Goal: Transaction & Acquisition: Book appointment/travel/reservation

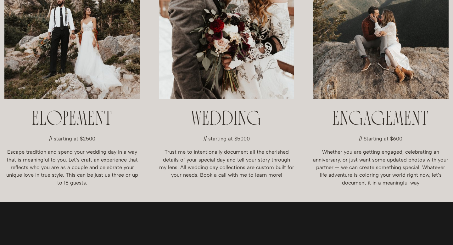
scroll to position [221, 0]
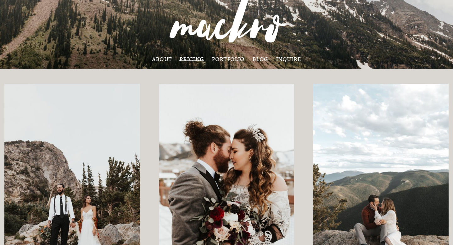
scroll to position [0, 0]
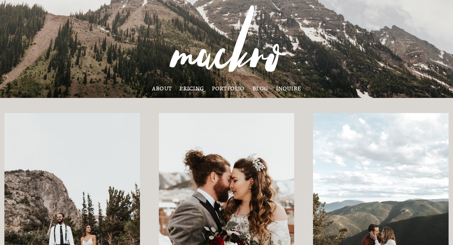
click at [159, 90] on link "about" at bounding box center [162, 88] width 20 height 5
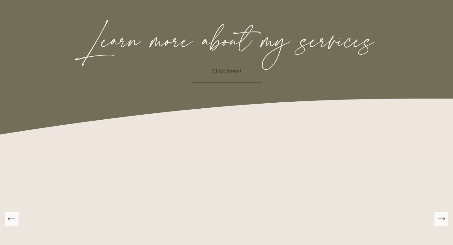
scroll to position [824, 0]
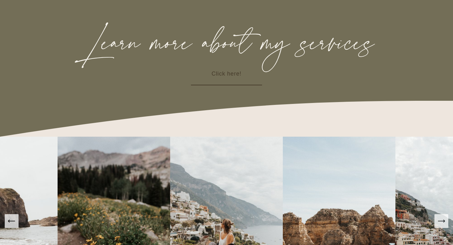
click at [231, 76] on link "Click here!" at bounding box center [226, 74] width 71 height 23
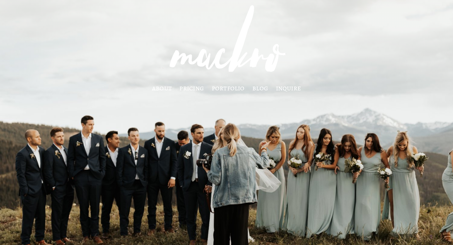
click at [197, 88] on link "pricing" at bounding box center [191, 88] width 25 height 5
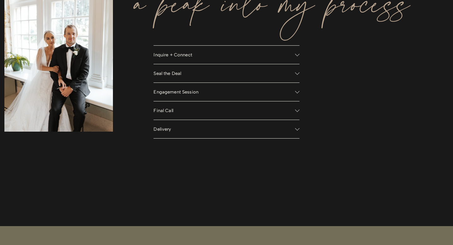
scroll to position [464, 0]
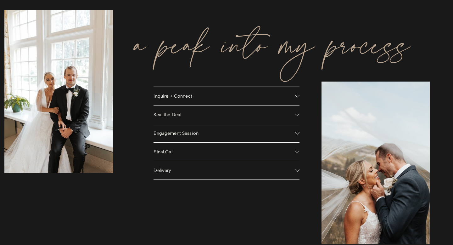
click at [201, 133] on span "Engagement Session" at bounding box center [224, 133] width 141 height 6
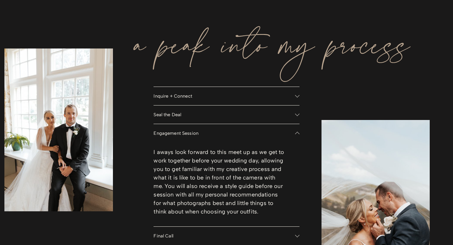
click at [203, 133] on span "Engagement Session" at bounding box center [224, 133] width 141 height 6
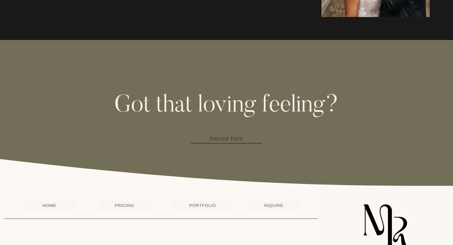
scroll to position [737, 0]
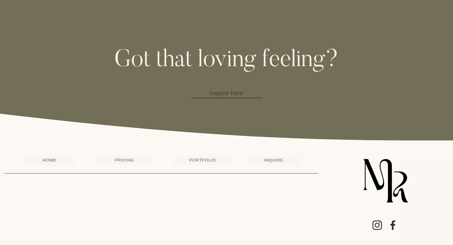
click at [203, 161] on link "PORTFOLIO" at bounding box center [202, 159] width 61 height 9
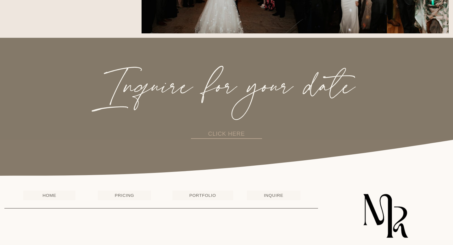
scroll to position [1341, 0]
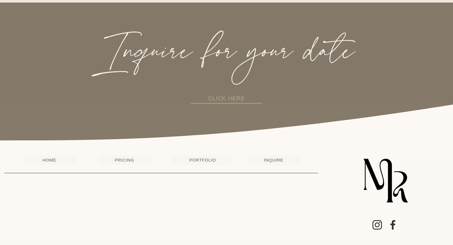
click at [48, 163] on link "HOME" at bounding box center [49, 159] width 53 height 9
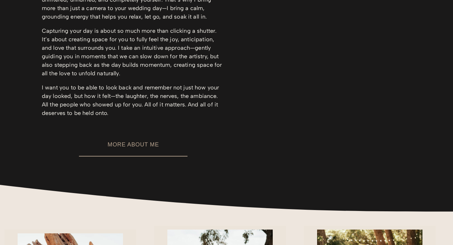
scroll to position [811, 0]
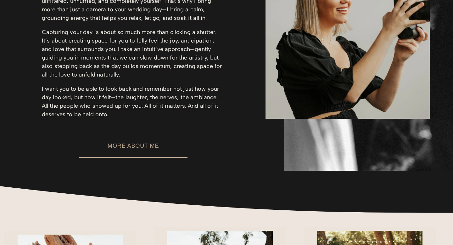
click at [142, 150] on link "MORE ABOUT ME" at bounding box center [133, 146] width 109 height 23
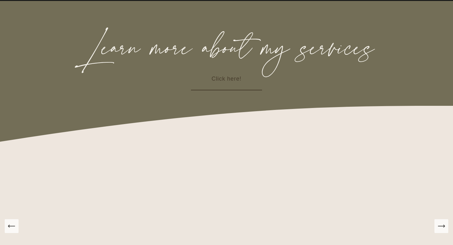
scroll to position [989, 0]
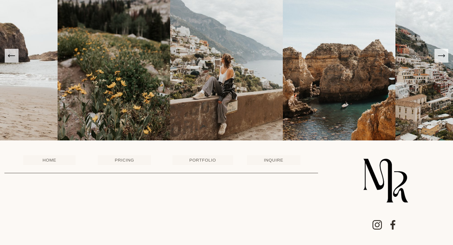
click at [375, 226] on use "Instagram" at bounding box center [377, 225] width 20 height 20
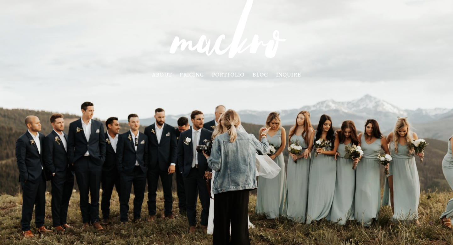
scroll to position [0, 0]
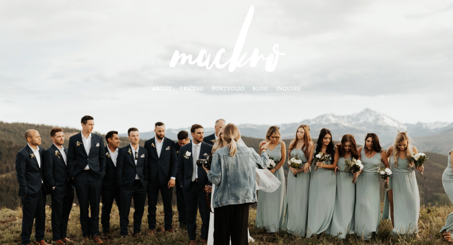
click at [192, 91] on link "pricing" at bounding box center [191, 88] width 25 height 5
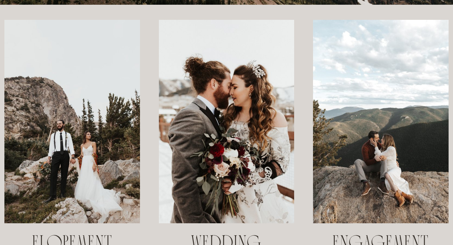
scroll to position [221, 0]
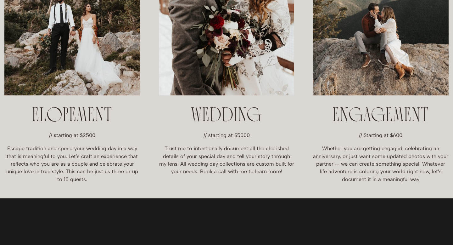
click at [382, 142] on div "// Starting at $600 Whether you are getting engaged, celebrating an anniversary…" at bounding box center [380, 157] width 135 height 52
click at [382, 133] on p "// Starting at $600" at bounding box center [380, 135] width 135 height 8
click at [380, 183] on p "Whether you are getting engaged, celebrating an anniversary, or just want some …" at bounding box center [380, 164] width 135 height 38
click at [383, 115] on h2 "ENGAGEMENT" at bounding box center [380, 116] width 135 height 20
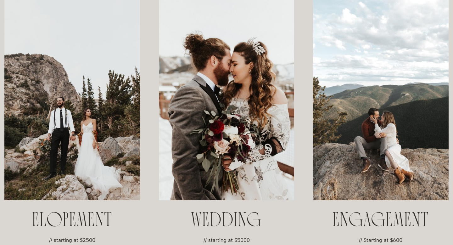
scroll to position [0, 0]
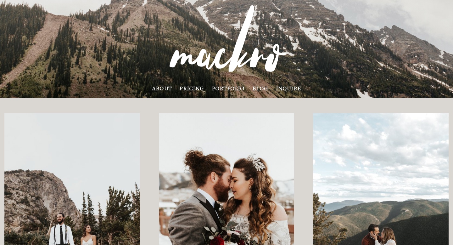
click at [295, 86] on link "inquire" at bounding box center [288, 88] width 25 height 5
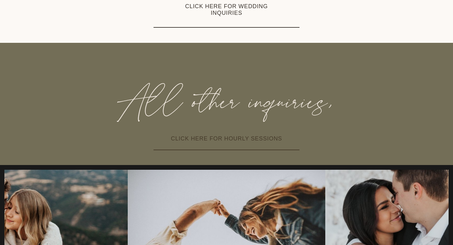
scroll to position [247, 0]
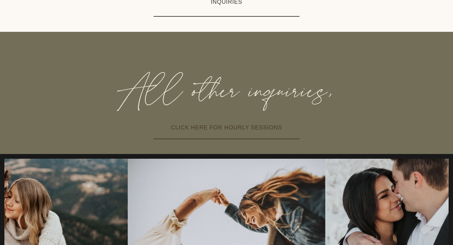
click at [232, 132] on link "CLICK HERE FOR HOURLY SESSIONS" at bounding box center [227, 127] width 146 height 23
click at [227, 137] on link "CLICK HERE FOR HOURLY SESSIONS" at bounding box center [227, 127] width 146 height 23
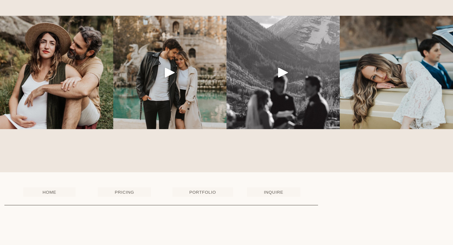
scroll to position [678, 0]
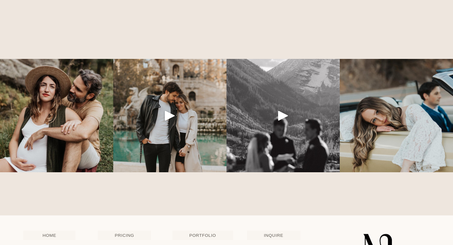
click at [169, 117] on div "Play" at bounding box center [169, 115] width 15 height 15
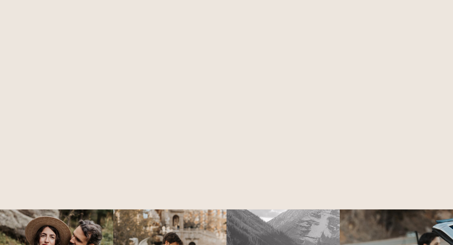
scroll to position [530, 0]
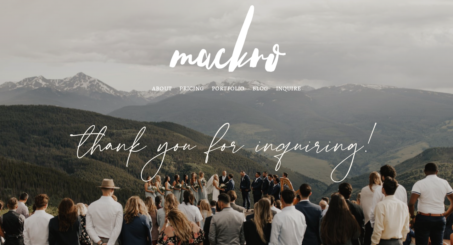
click at [192, 89] on link "pricing" at bounding box center [191, 88] width 25 height 5
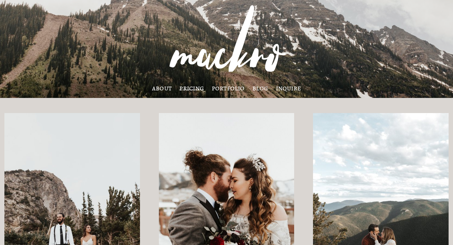
click at [260, 86] on link "blog" at bounding box center [260, 88] width 16 height 5
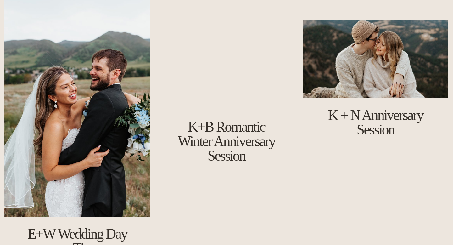
scroll to position [691, 0]
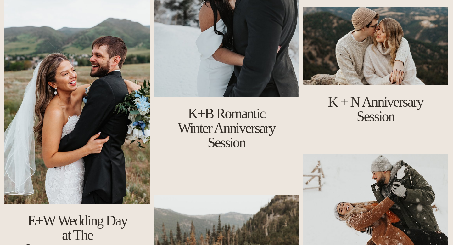
click at [365, 61] on img at bounding box center [376, 46] width 146 height 78
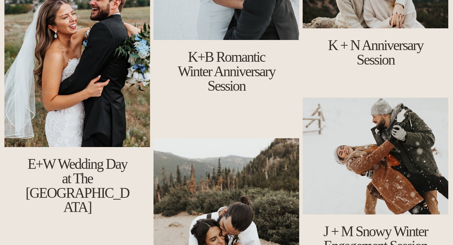
scroll to position [747, 0]
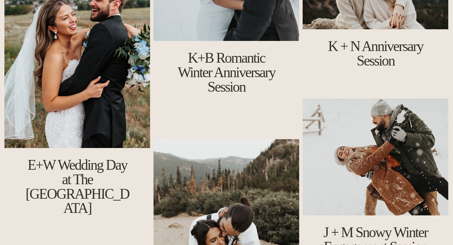
click at [372, 114] on img at bounding box center [376, 156] width 146 height 117
